Goal: Transaction & Acquisition: Purchase product/service

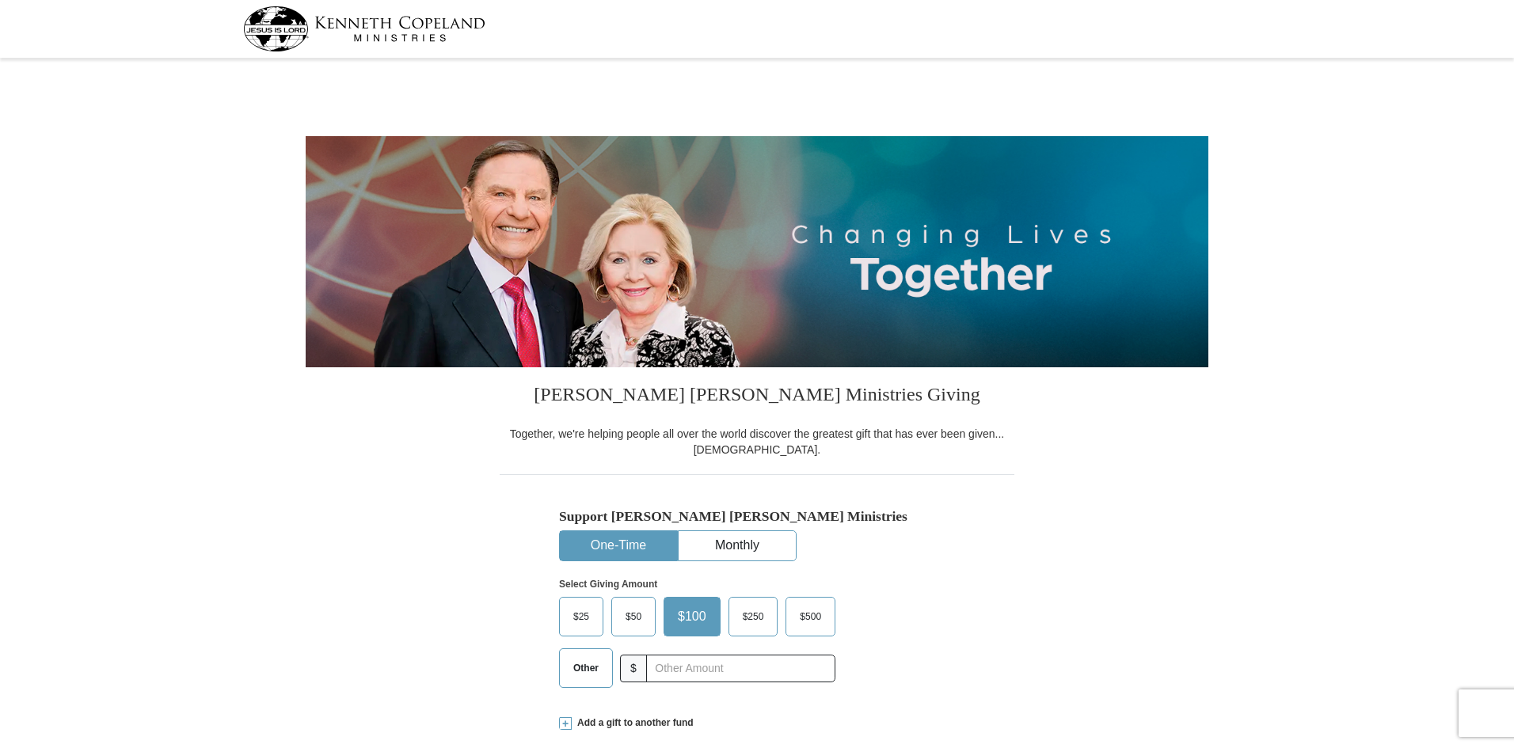
select select "IN"
click at [767, 655] on input "text" at bounding box center [741, 669] width 176 height 28
type input "300"
click at [595, 531] on button "One-Time" at bounding box center [618, 545] width 117 height 29
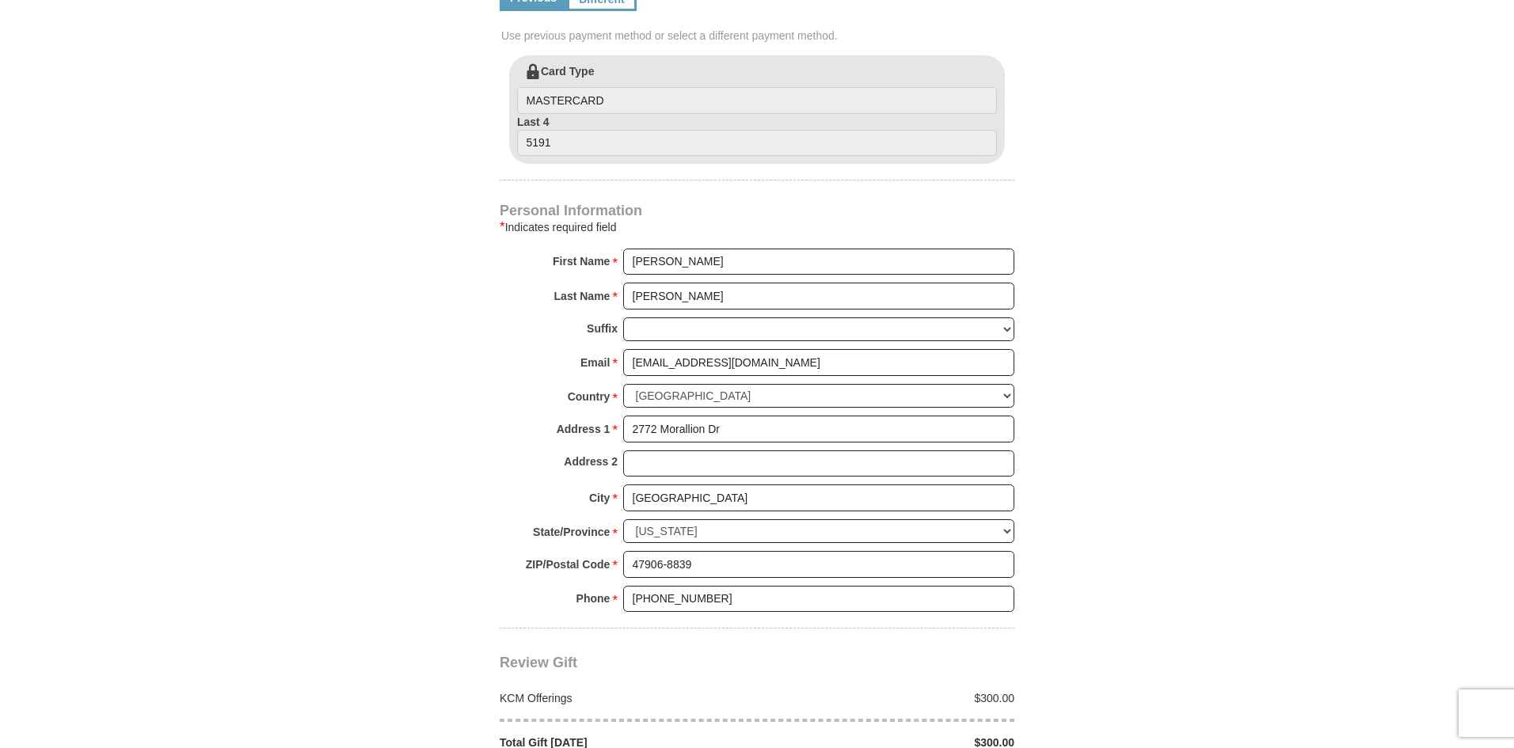
scroll to position [871, 0]
